Goal: Transaction & Acquisition: Download file/media

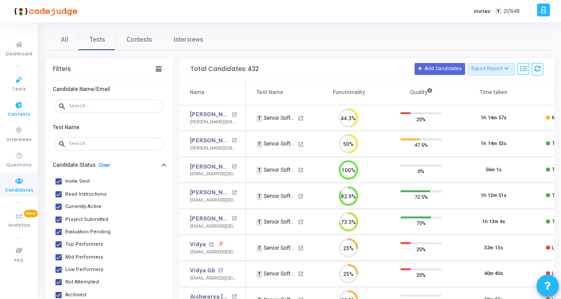
click at [19, 107] on icon at bounding box center [19, 105] width 19 height 11
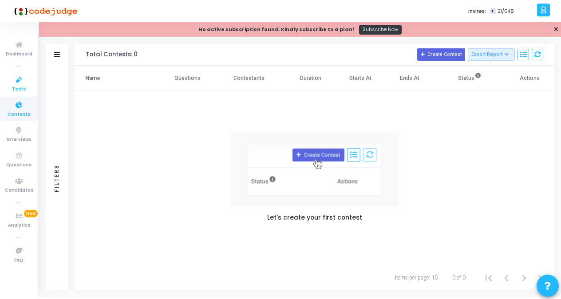
click at [17, 75] on icon at bounding box center [19, 80] width 19 height 11
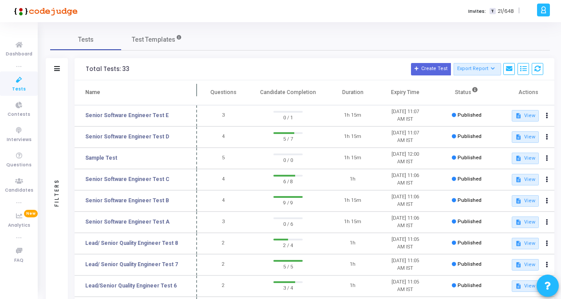
drag, startPoint x: 171, startPoint y: 89, endPoint x: 197, endPoint y: 93, distance: 26.6
click at [197, 93] on span at bounding box center [197, 92] width 9 height 24
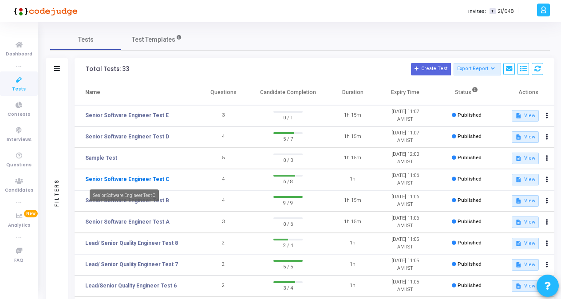
click at [145, 178] on link "Senior Software Engineer Test C" at bounding box center [127, 179] width 84 height 8
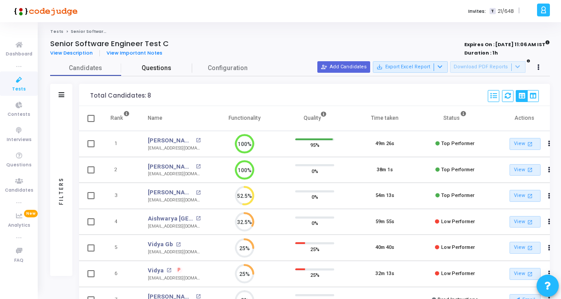
click at [121, 64] on span "Questions" at bounding box center [156, 67] width 71 height 9
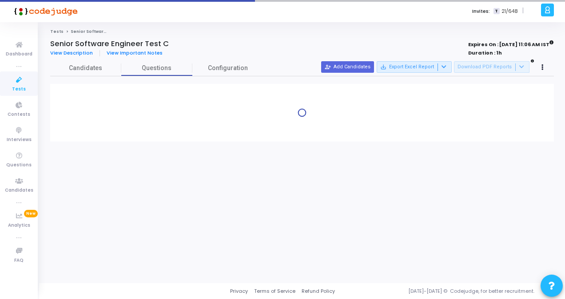
click at [11, 83] on icon at bounding box center [19, 80] width 19 height 11
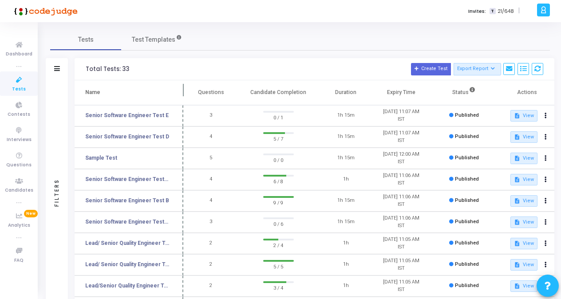
drag, startPoint x: 170, startPoint y: 90, endPoint x: 182, endPoint y: 94, distance: 13.2
click at [182, 94] on span at bounding box center [183, 92] width 9 height 24
click at [145, 136] on link "Senior Software Engineer Test D" at bounding box center [127, 137] width 84 height 8
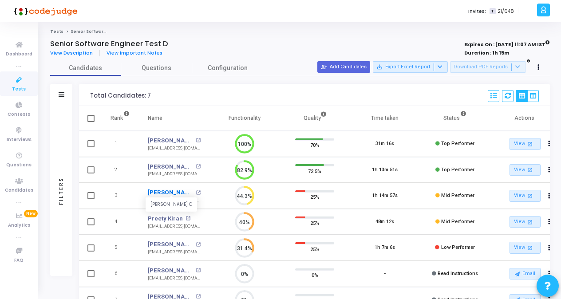
click at [166, 193] on link "[PERSON_NAME] C" at bounding box center [171, 192] width 46 height 9
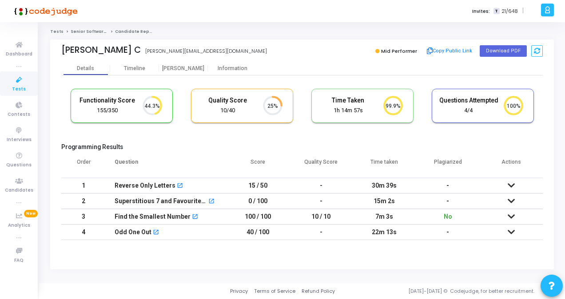
click at [511, 188] on icon at bounding box center [510, 185] width 7 height 6
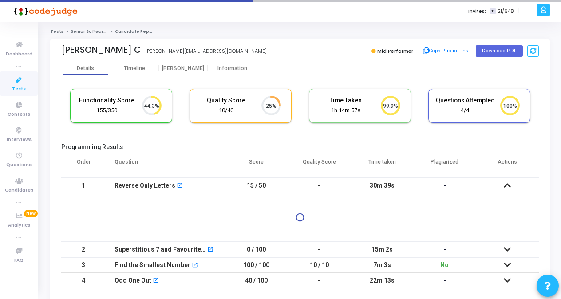
click at [510, 187] on icon at bounding box center [507, 185] width 7 height 6
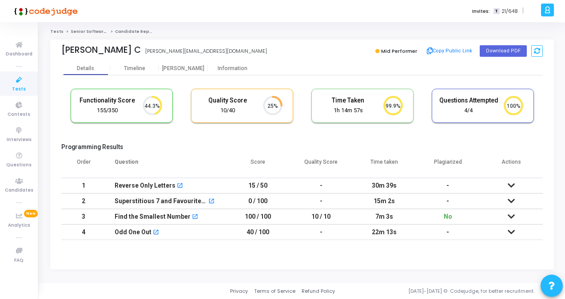
click at [510, 202] on icon at bounding box center [510, 201] width 7 height 6
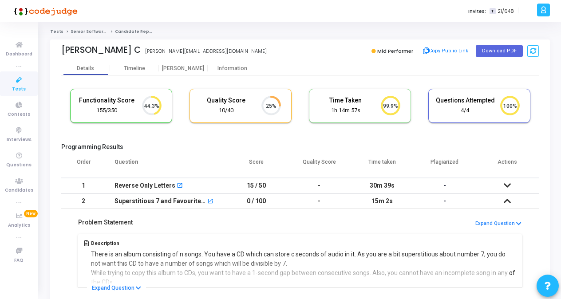
click at [504, 202] on icon at bounding box center [507, 201] width 7 height 6
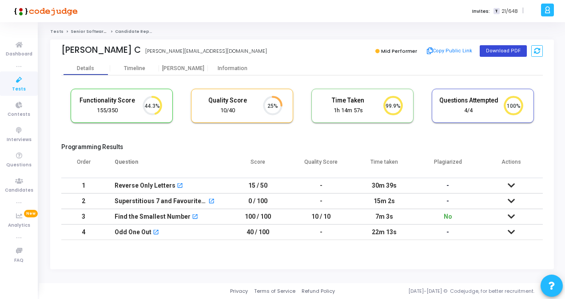
click at [492, 52] on button "Download PDF" at bounding box center [503, 51] width 47 height 12
click at [14, 87] on span "Tests" at bounding box center [19, 90] width 14 height 8
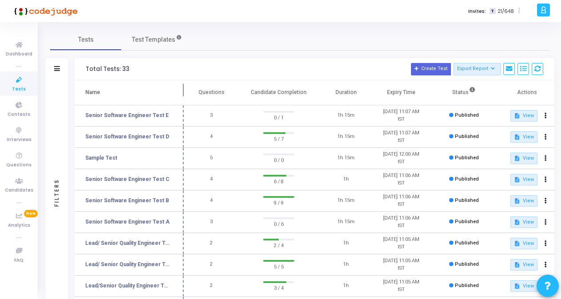
drag, startPoint x: 170, startPoint y: 92, endPoint x: 182, endPoint y: 93, distance: 12.9
click at [182, 93] on span at bounding box center [183, 92] width 9 height 24
click at [148, 198] on div "Senior Software Engineer Test C" at bounding box center [124, 196] width 69 height 12
click at [154, 201] on div "Senior Software Engineer Test C" at bounding box center [124, 196] width 69 height 12
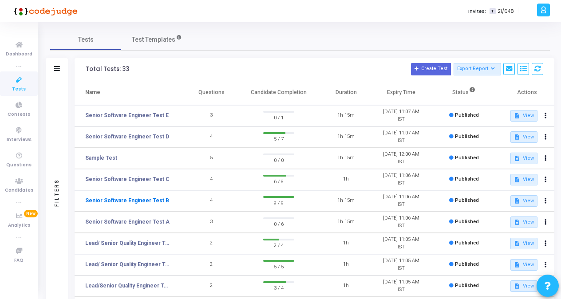
drag, startPoint x: 154, startPoint y: 201, endPoint x: 145, endPoint y: 201, distance: 8.9
click at [145, 201] on link "Senior Software Engineer Test B" at bounding box center [127, 201] width 84 height 8
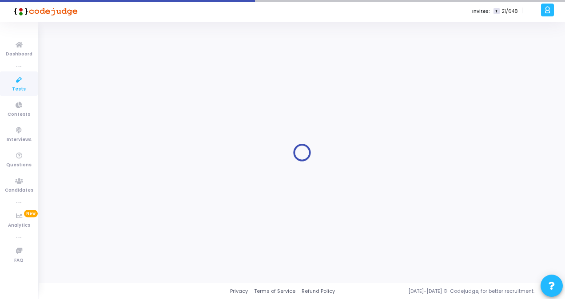
click at [145, 201] on div at bounding box center [301, 153] width 503 height 248
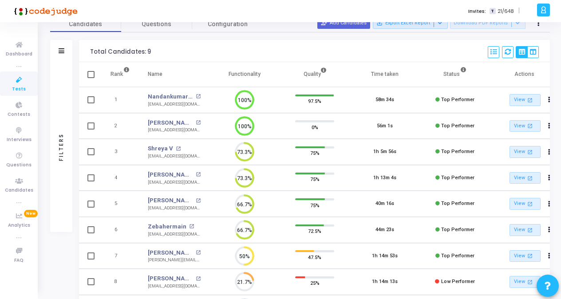
scroll to position [89, 0]
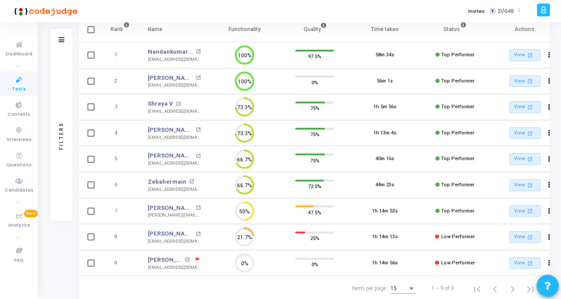
click at [208, 208] on td "[PERSON_NAME] A open_in_new [PERSON_NAME][EMAIL_ADDRESS][DOMAIN_NAME]" at bounding box center [174, 211] width 71 height 26
click at [161, 207] on link "[PERSON_NAME] A" at bounding box center [171, 208] width 46 height 9
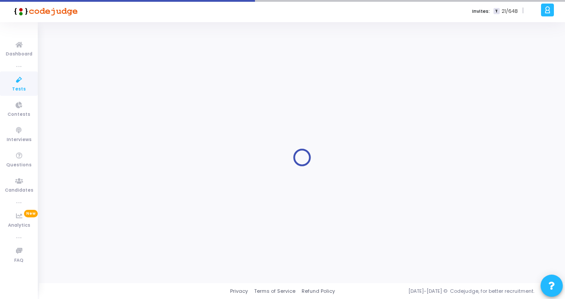
click at [161, 207] on div at bounding box center [301, 158] width 503 height 248
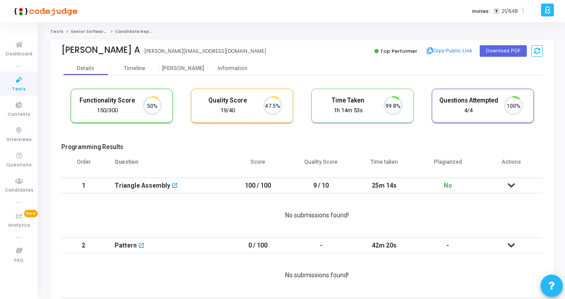
scroll to position [19, 22]
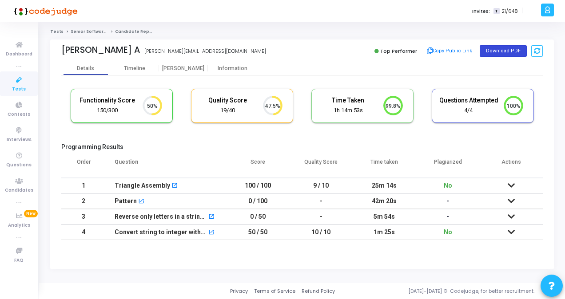
click at [497, 51] on button "Download PDF" at bounding box center [503, 51] width 47 height 12
